Goal: Task Accomplishment & Management: Manage account settings

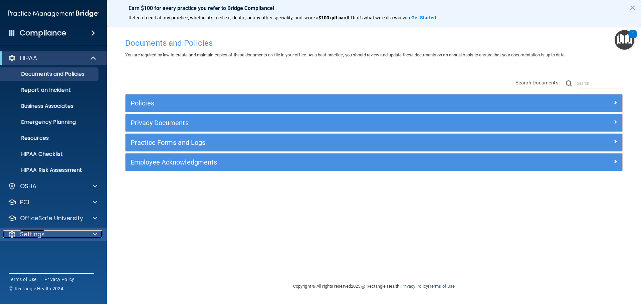
click at [32, 236] on p "Settings" at bounding box center [32, 235] width 25 height 8
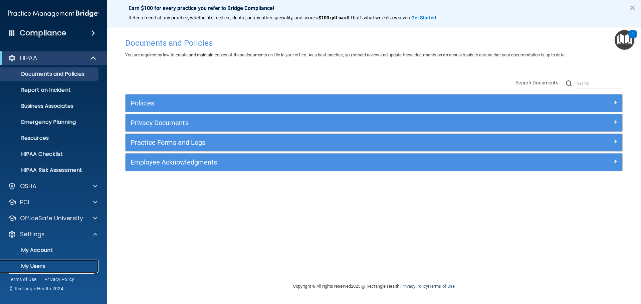
click at [39, 262] on link "My Users" at bounding box center [45, 266] width 105 height 13
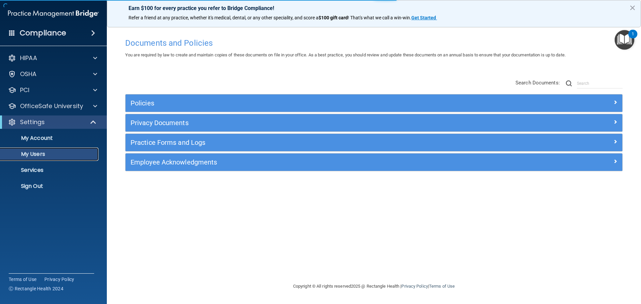
select select "20"
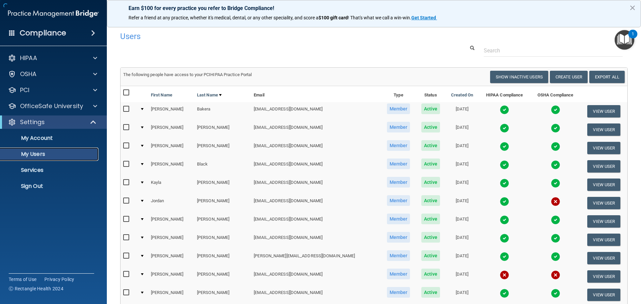
click at [37, 152] on p "My Users" at bounding box center [49, 154] width 91 height 7
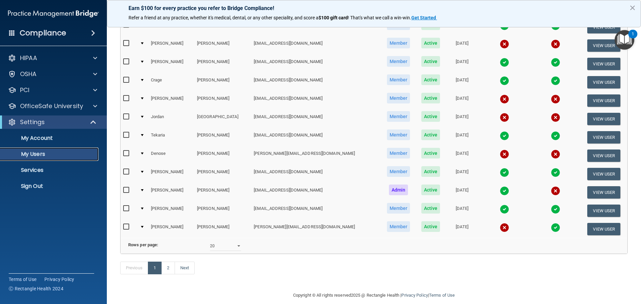
scroll to position [234, 0]
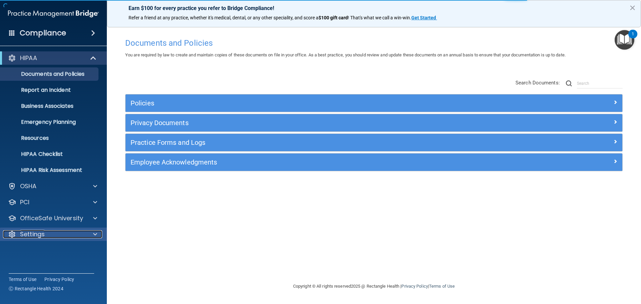
click at [41, 234] on p "Settings" at bounding box center [32, 235] width 25 height 8
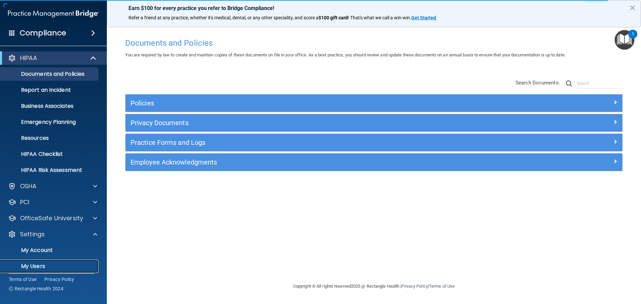
click at [39, 266] on p "My Users" at bounding box center [49, 266] width 91 height 7
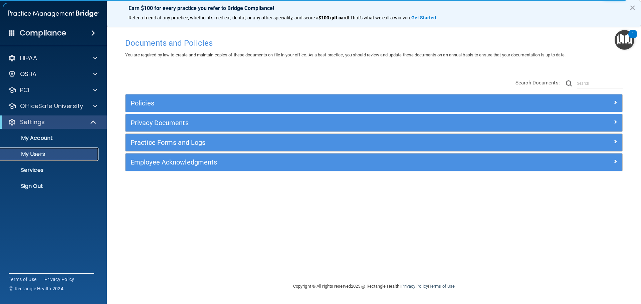
select select "20"
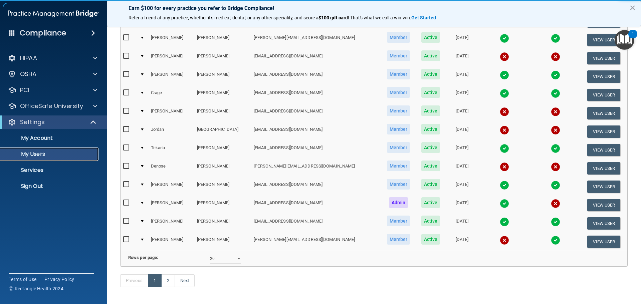
scroll to position [249, 0]
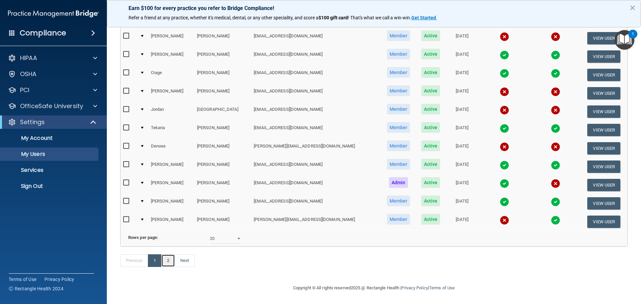
click at [170, 262] on link "2" at bounding box center [168, 261] width 14 height 13
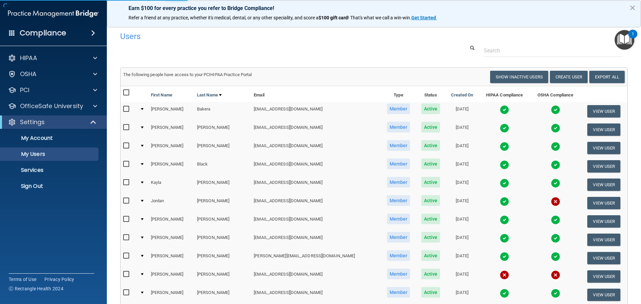
select select "20"
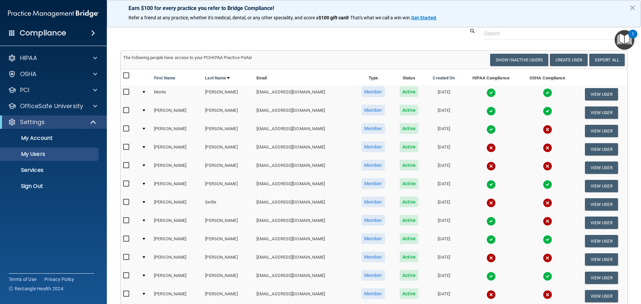
scroll to position [33, 0]
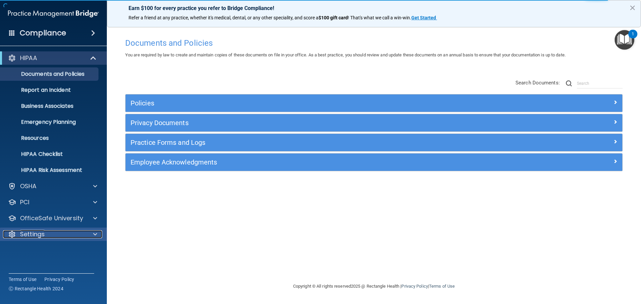
click at [98, 236] on div at bounding box center [94, 235] width 17 height 8
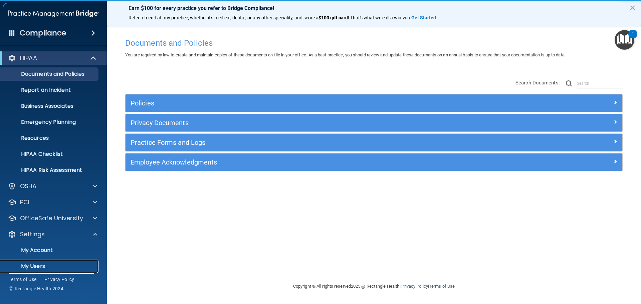
click at [37, 262] on link "My Users" at bounding box center [45, 266] width 105 height 13
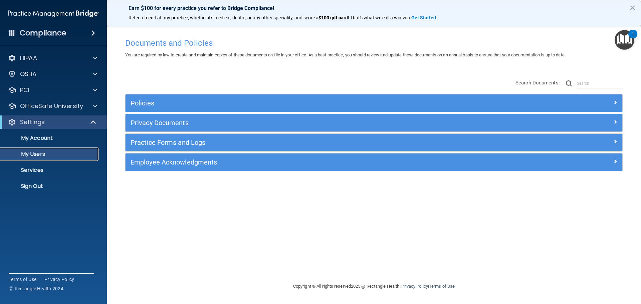
select select "20"
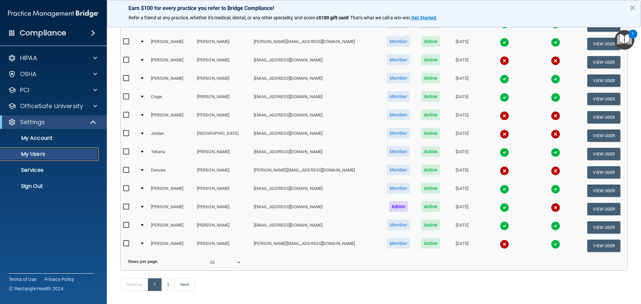
scroll to position [249, 0]
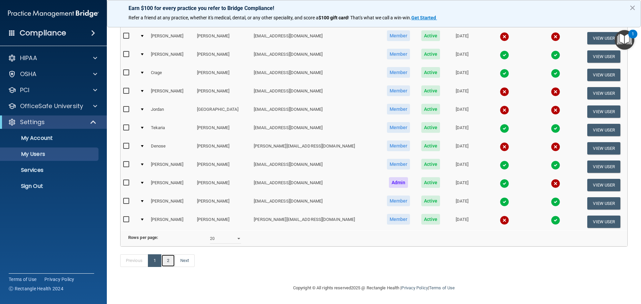
click at [167, 262] on link "2" at bounding box center [168, 261] width 14 height 13
select select "20"
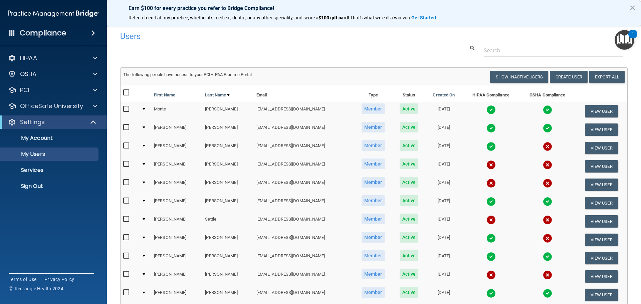
click at [543, 110] on img at bounding box center [547, 109] width 9 height 9
